Goal: Find specific page/section: Find specific page/section

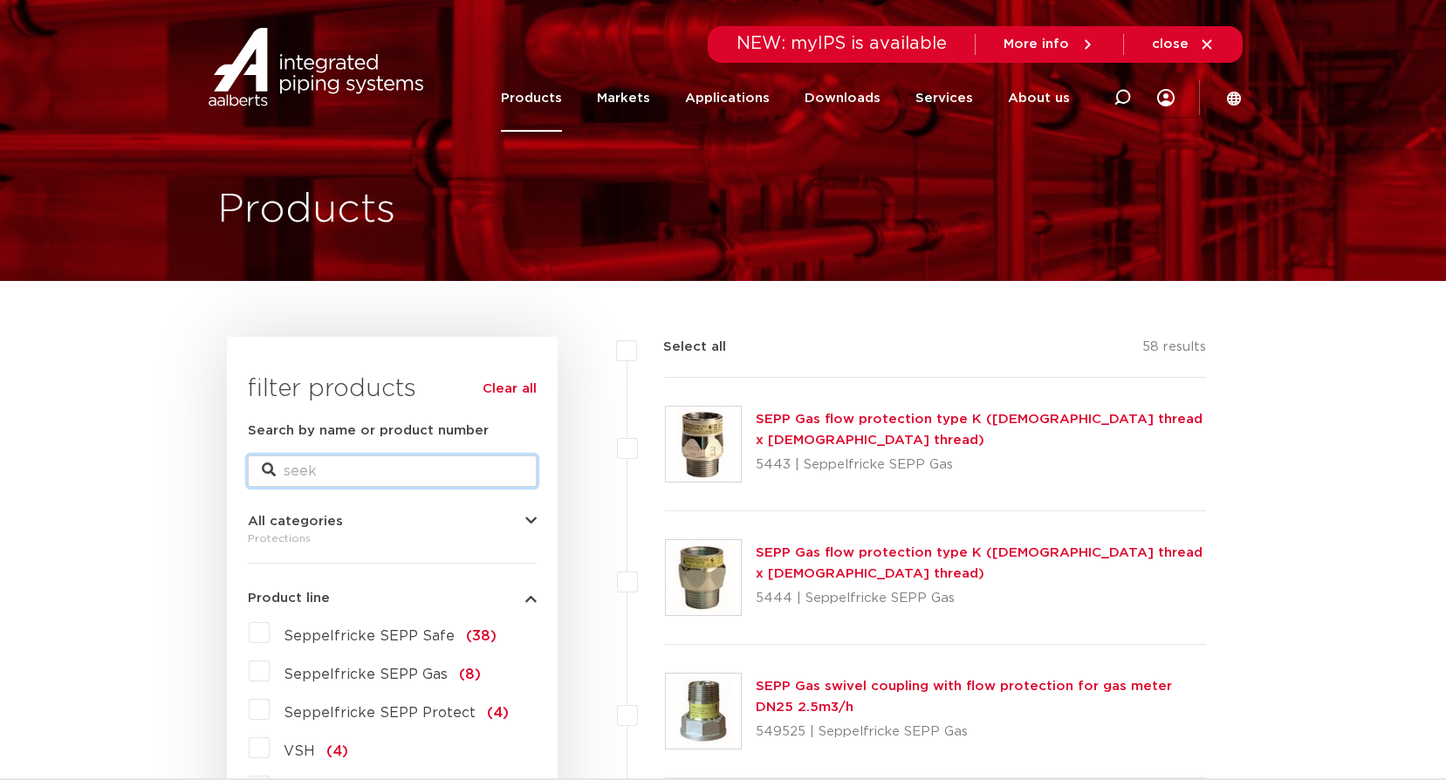
paste input "1-1/4 RPZ BFP W/ BV"
type input "1-1/4 RPZ BFP W/ BV"
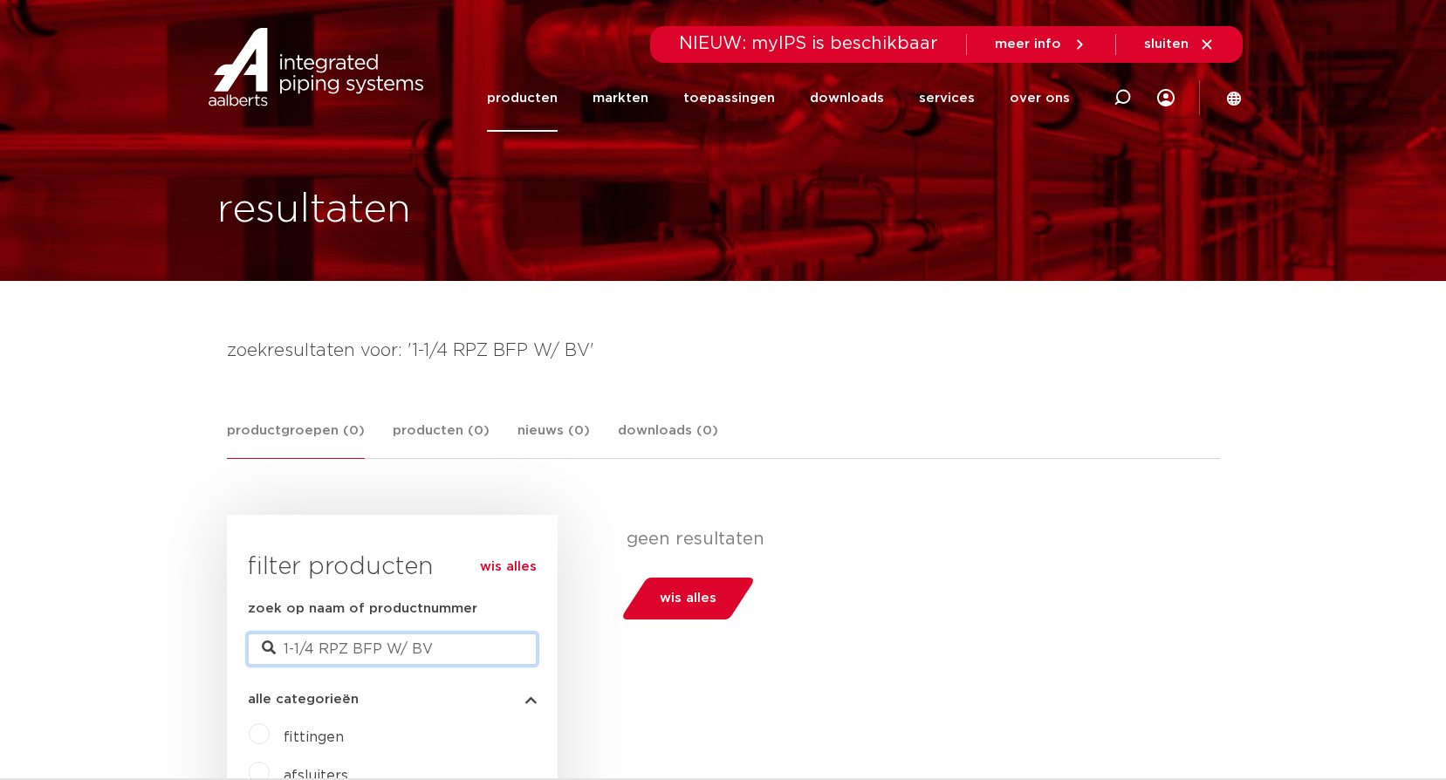
drag, startPoint x: 350, startPoint y: 648, endPoint x: 256, endPoint y: 658, distance: 94.7
click at [256, 658] on input "1-1/4 RPZ BFP W/ BV" at bounding box center [392, 648] width 289 height 31
click at [312, 648] on input "1-1/4 RPZ BFP W/ BV" at bounding box center [392, 648] width 289 height 31
drag, startPoint x: 352, startPoint y: 647, endPoint x: 461, endPoint y: 637, distance: 109.6
click at [456, 638] on input "1-1/4 RPZ BFP W/ BV" at bounding box center [392, 648] width 289 height 31
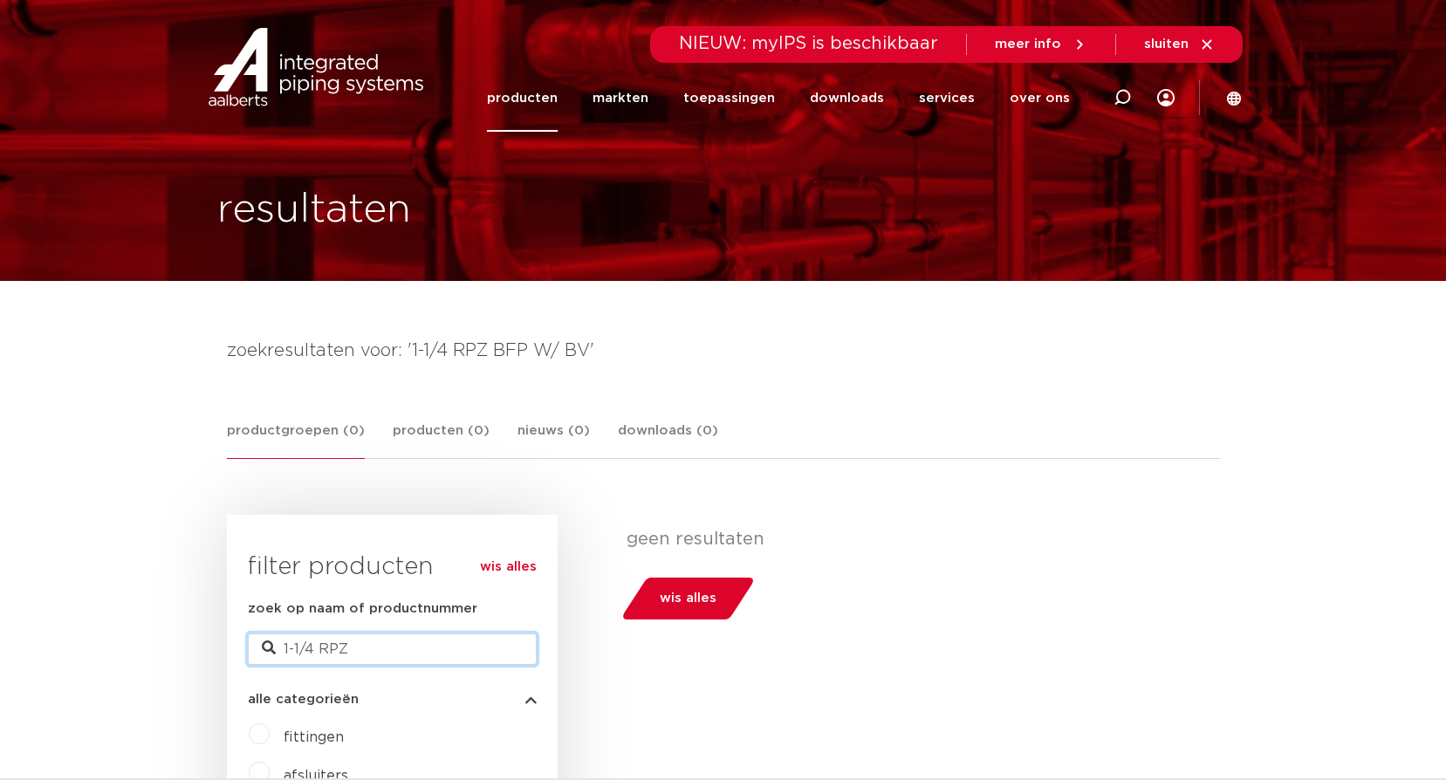
type input "1-1/4 RPZ"
drag, startPoint x: 317, startPoint y: 650, endPoint x: 271, endPoint y: 661, distance: 47.6
click at [271, 661] on input "1-1/4 RPZ" at bounding box center [392, 648] width 289 height 31
type input "RPZ"
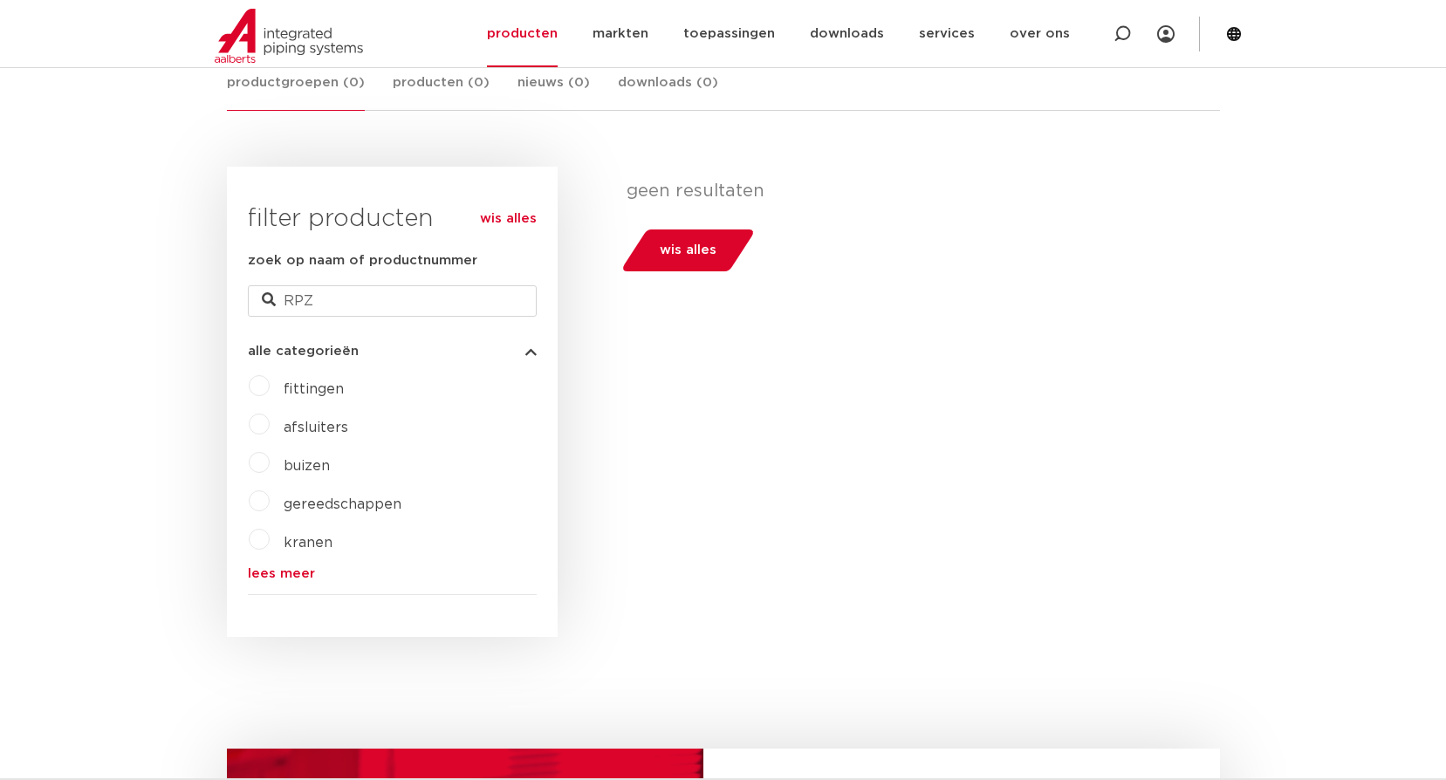
scroll to position [349, 0]
click at [286, 572] on link "lees meer" at bounding box center [392, 572] width 289 height 13
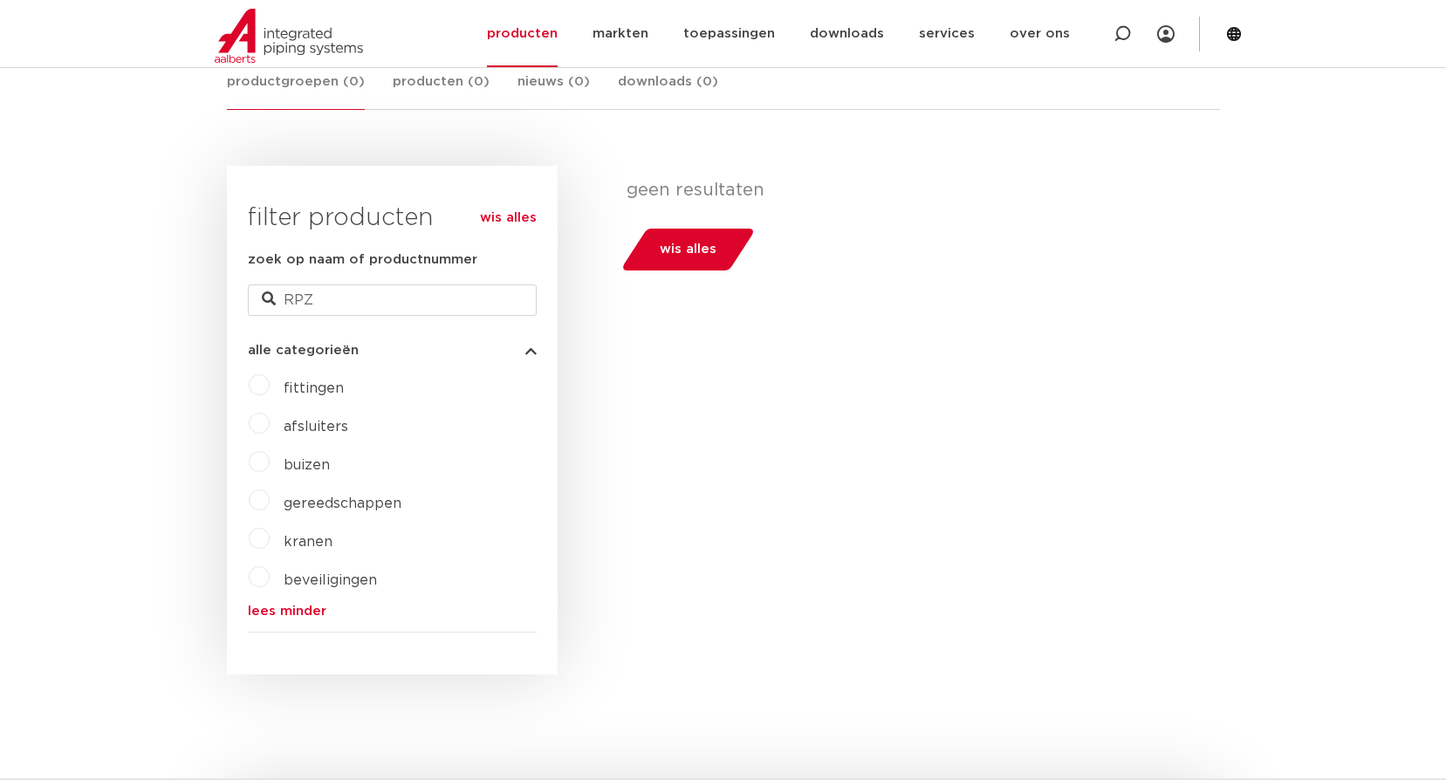
click at [506, 210] on link "wis alles" at bounding box center [508, 218] width 57 height 21
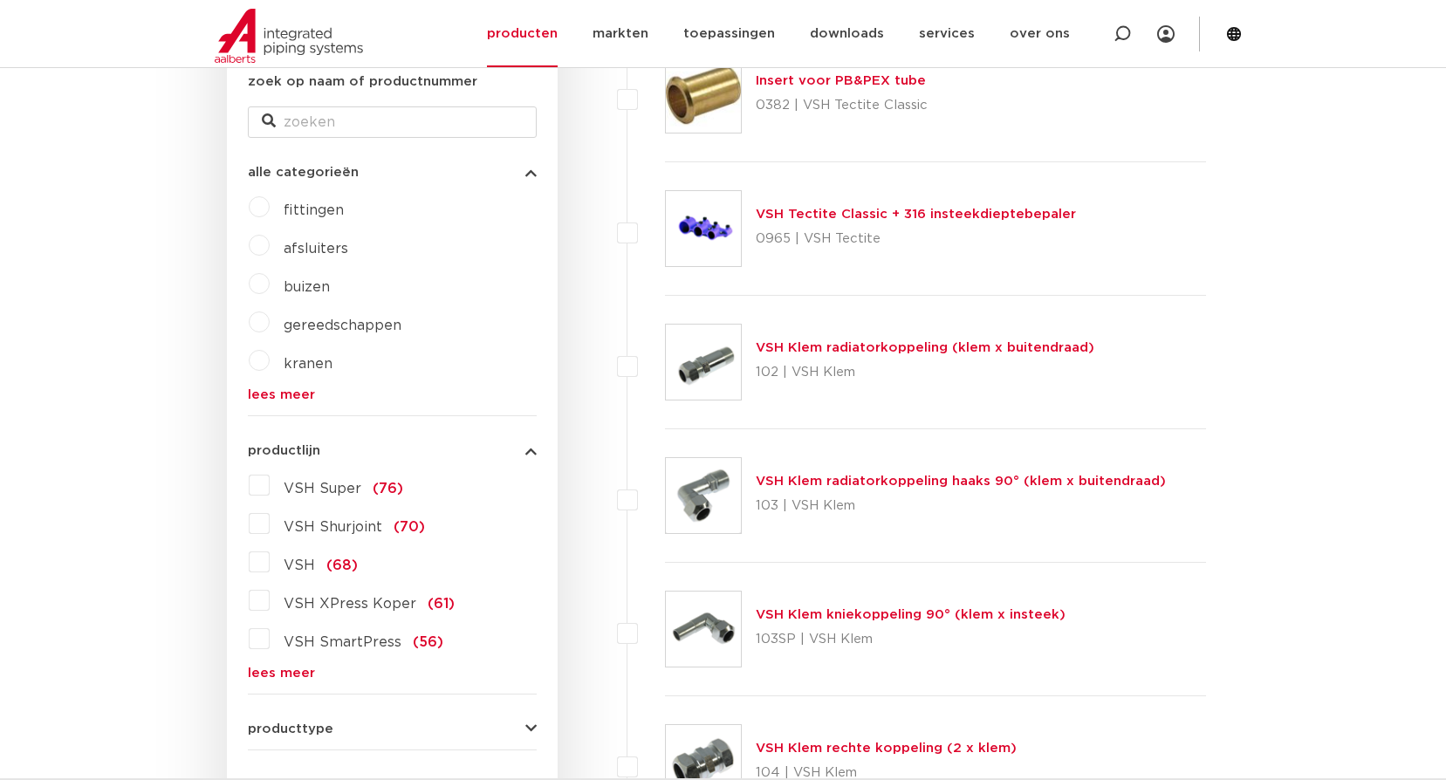
drag, startPoint x: 0, startPoint y: 0, endPoint x: 92, endPoint y: 349, distance: 361.1
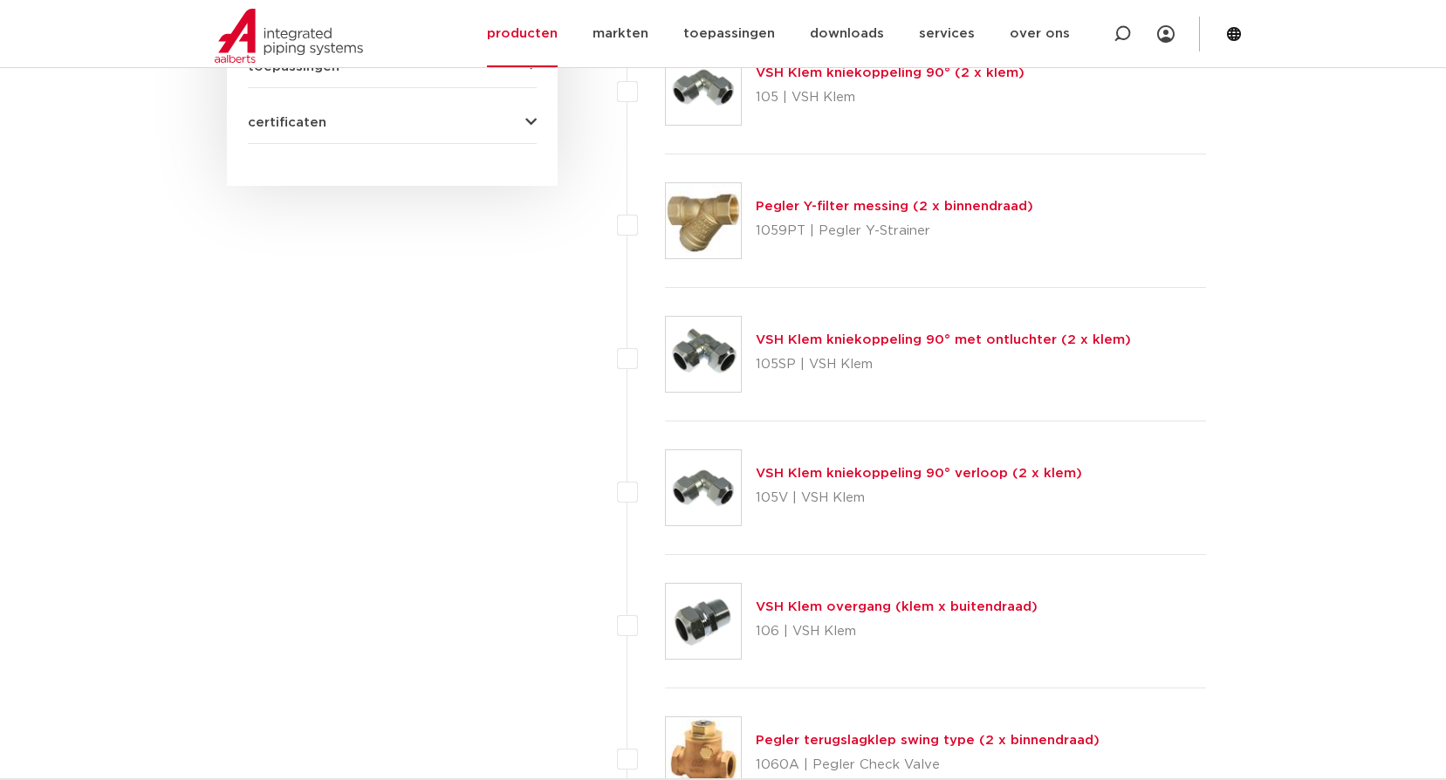
scroll to position [1309, 0]
